Goal: Information Seeking & Learning: Check status

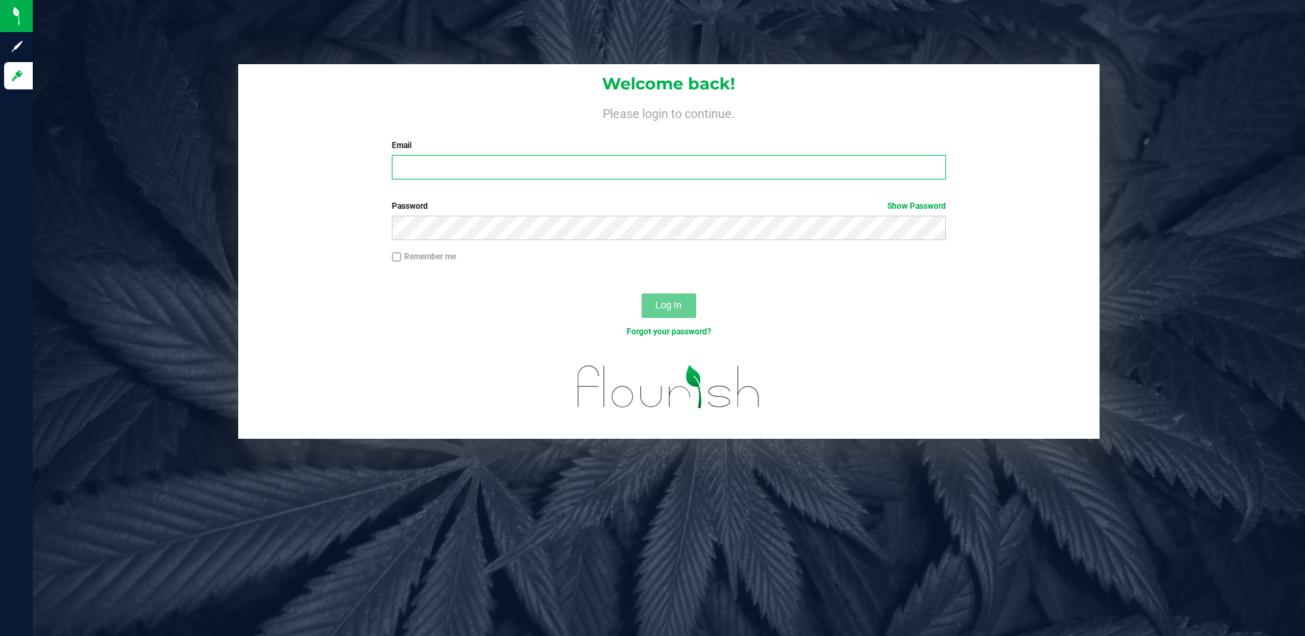
click at [423, 177] on input "Email" at bounding box center [669, 167] width 554 height 25
type input "[EMAIL_ADDRESS][DOMAIN_NAME]"
click at [641, 293] on button "Log In" at bounding box center [668, 305] width 55 height 25
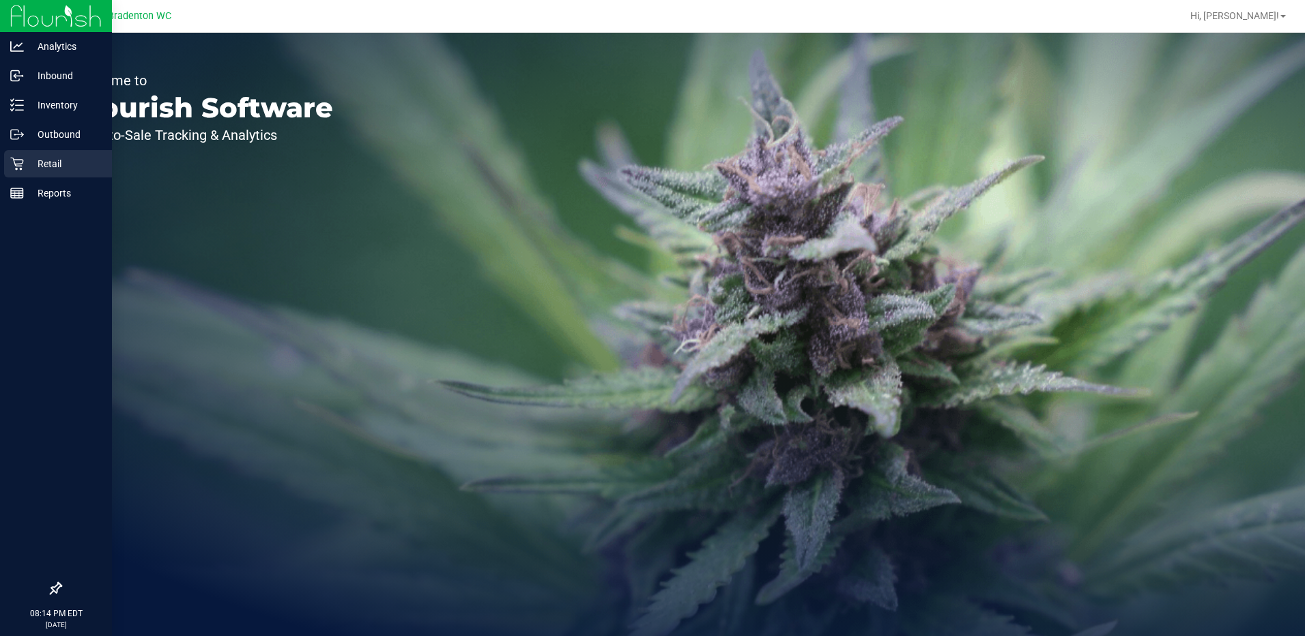
click at [53, 157] on p "Retail" at bounding box center [65, 164] width 82 height 16
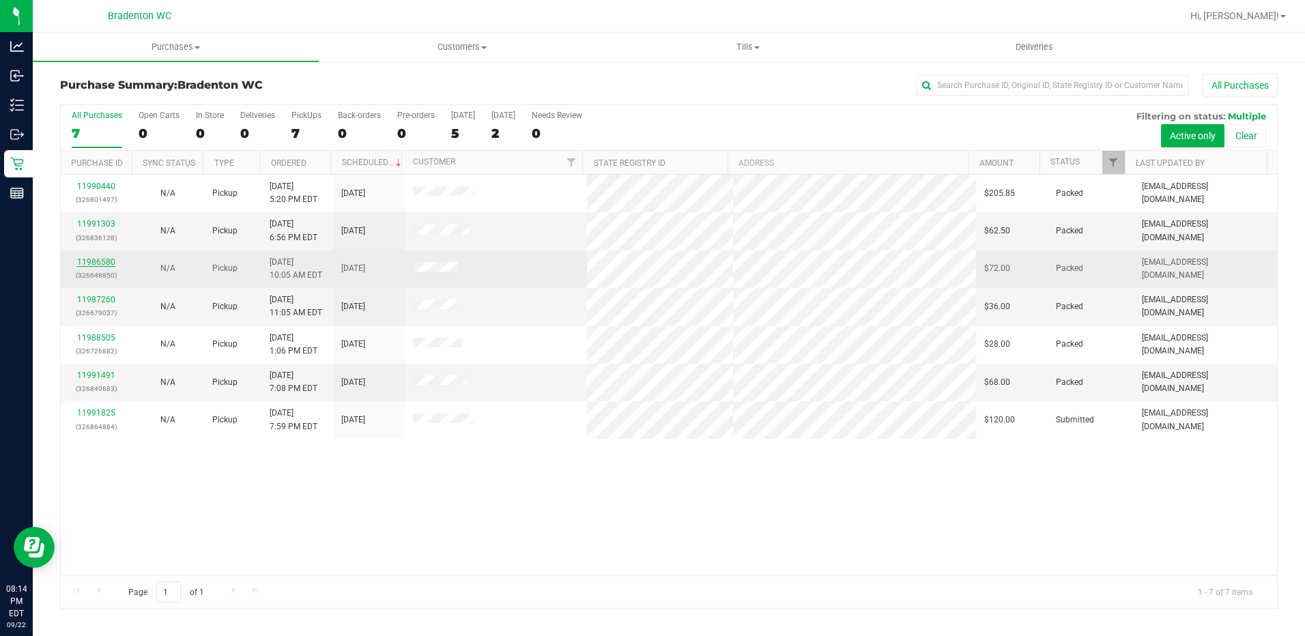
click at [101, 265] on link "11986580" at bounding box center [96, 262] width 38 height 10
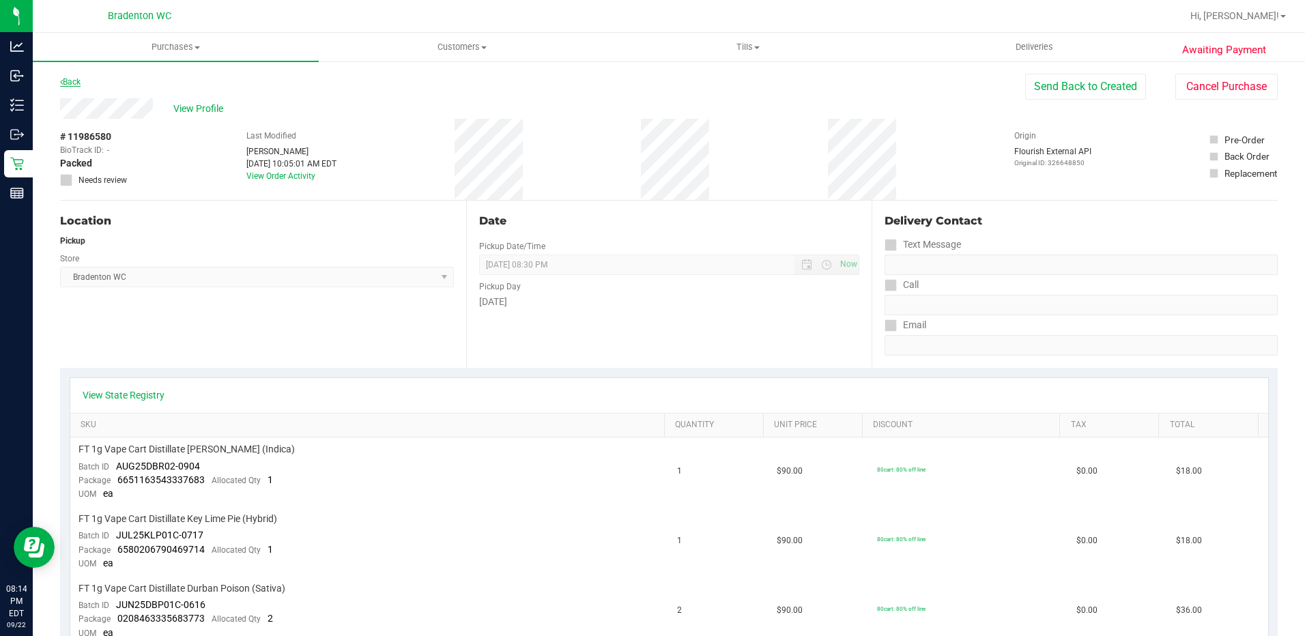
click at [68, 85] on link "Back" at bounding box center [70, 82] width 20 height 10
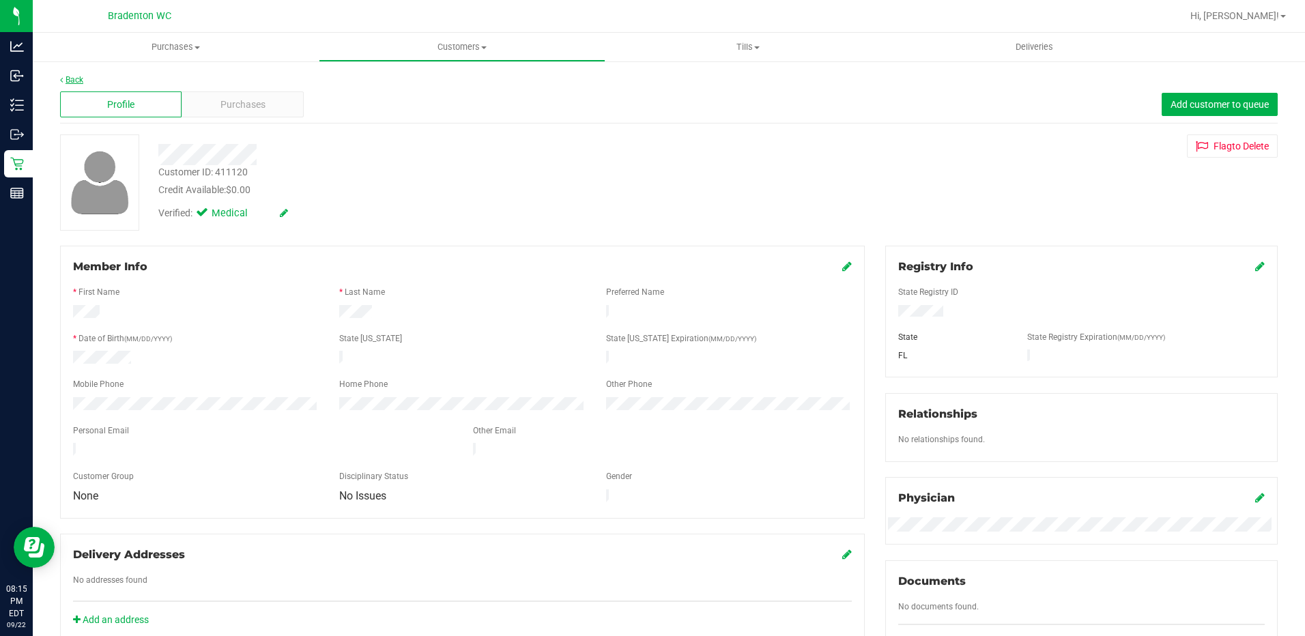
click at [75, 80] on link "Back" at bounding box center [71, 80] width 23 height 10
click at [72, 81] on link "Back" at bounding box center [71, 80] width 23 height 10
click at [66, 82] on link "Back" at bounding box center [71, 80] width 23 height 10
click at [64, 76] on link "Back" at bounding box center [71, 80] width 23 height 10
